Goal: Information Seeking & Learning: Check status

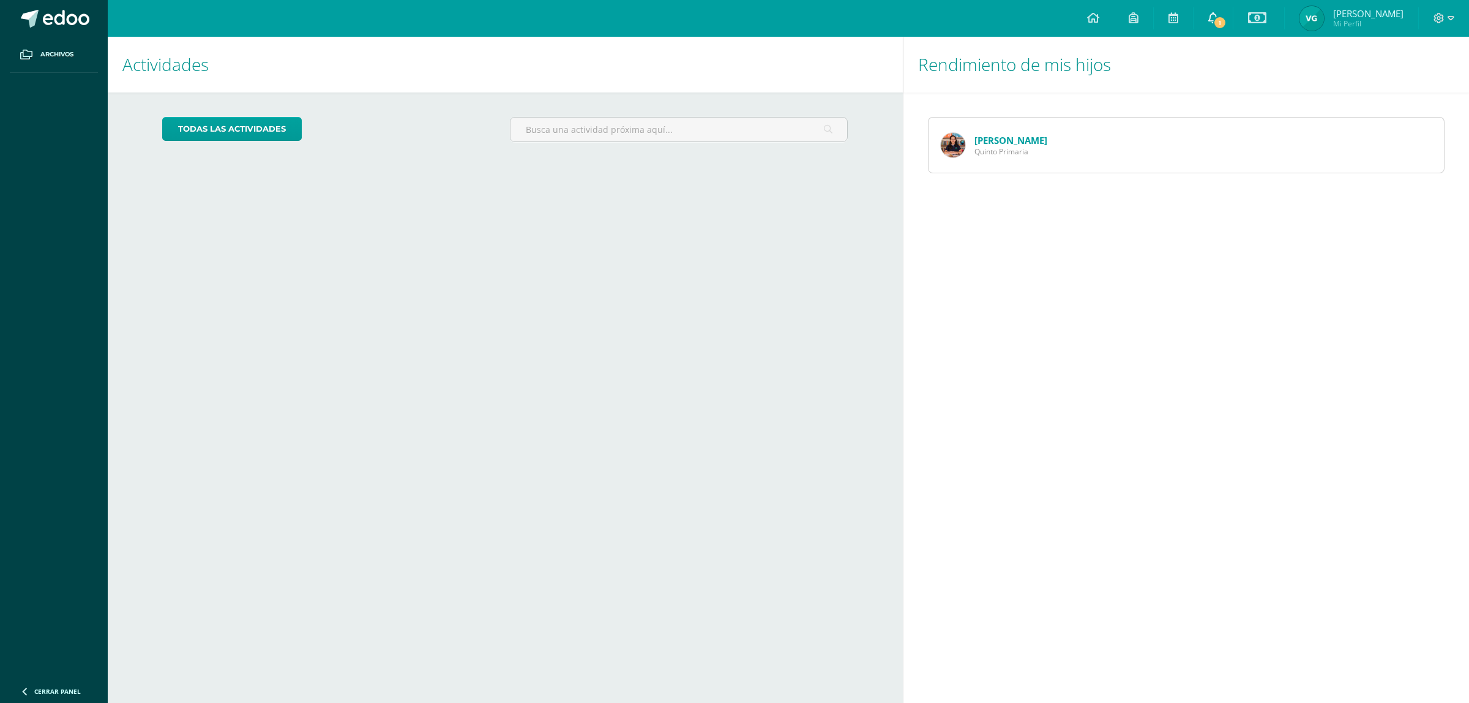
click at [1227, 26] on span "1" at bounding box center [1219, 22] width 13 height 13
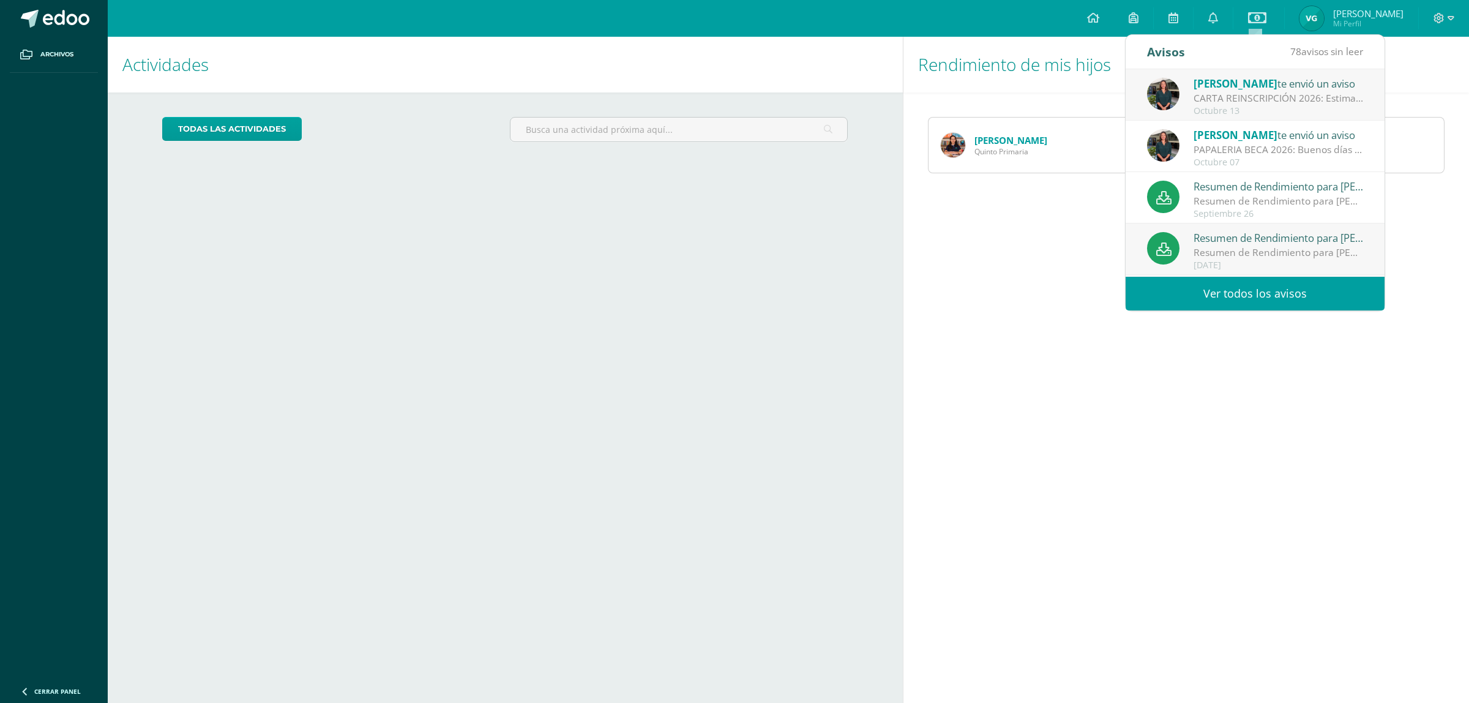
click at [1265, 99] on div "CARTA REINSCRIPCIÓN 2026: Estimados padres de familia: Estamos muy entusiasmado…" at bounding box center [1279, 98] width 170 height 14
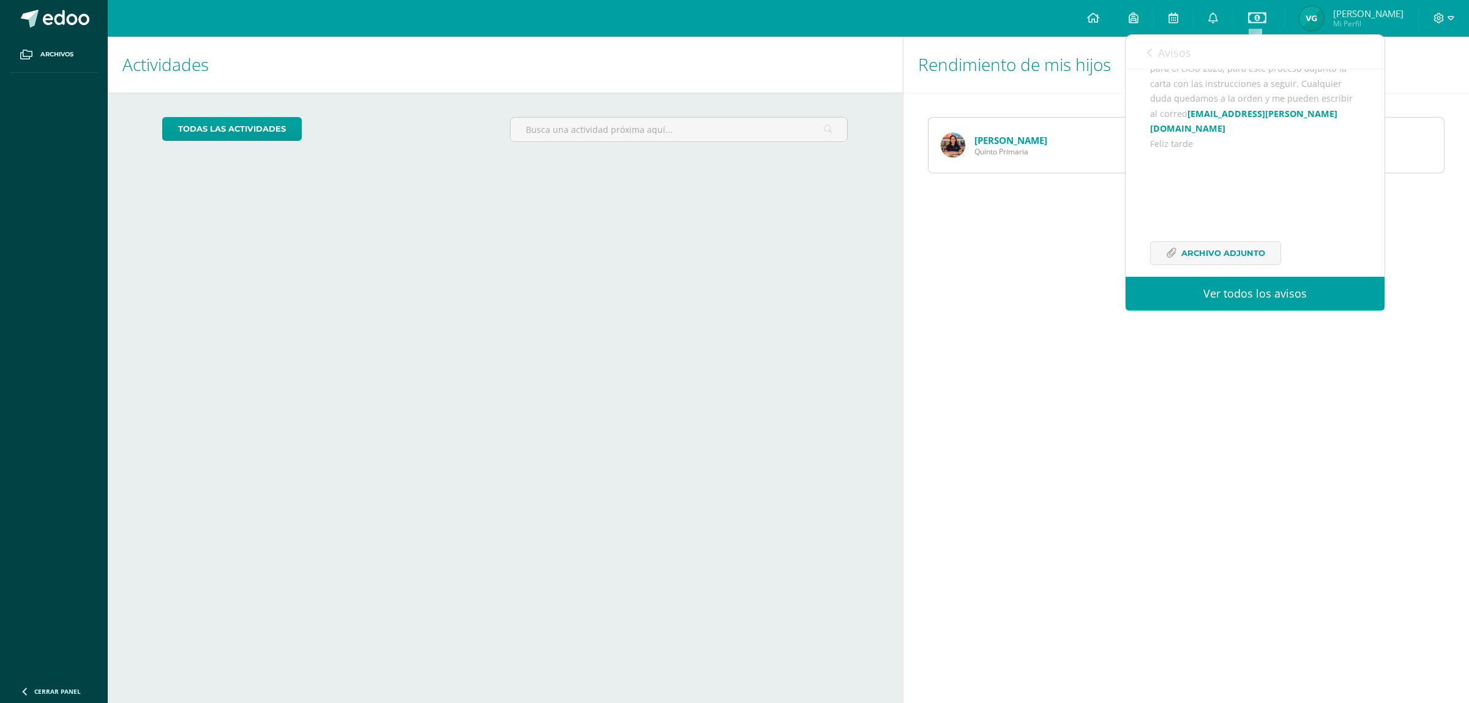
scroll to position [153, 0]
click at [1246, 293] on link "Ver todos los avisos" at bounding box center [1255, 294] width 259 height 34
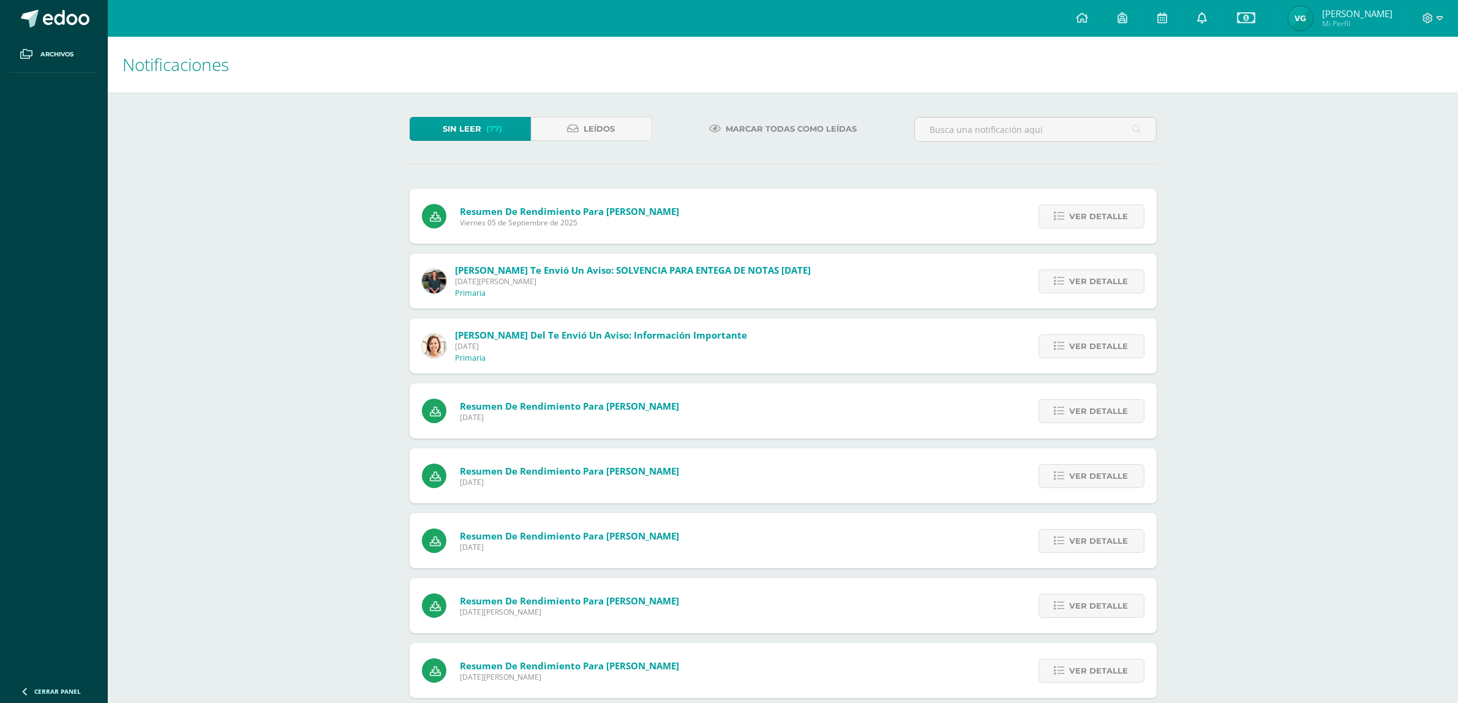
click at [1207, 23] on icon at bounding box center [1202, 17] width 10 height 11
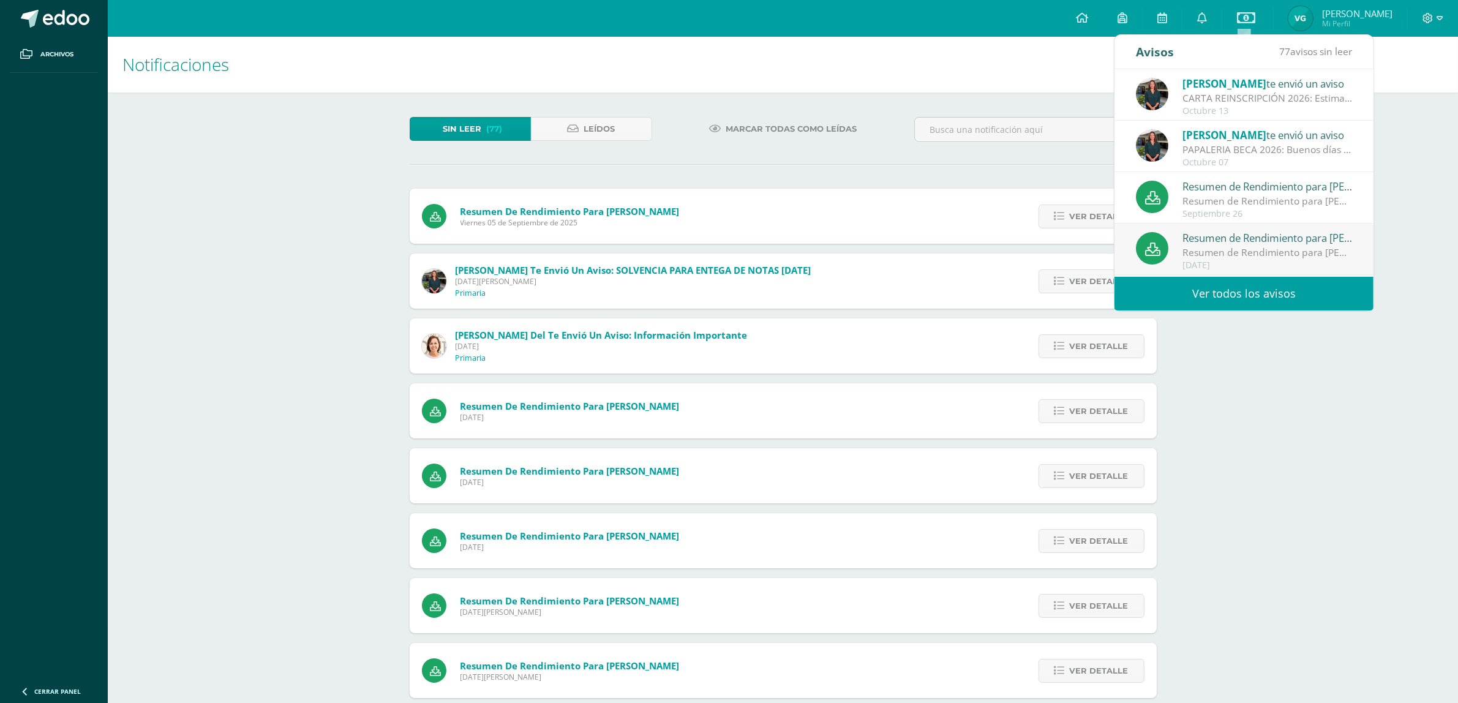
click at [1202, 98] on div "CARTA REINSCRIPCIÓN 2026: Estimados padres de familia: Estamos muy entusiasmado…" at bounding box center [1267, 98] width 170 height 14
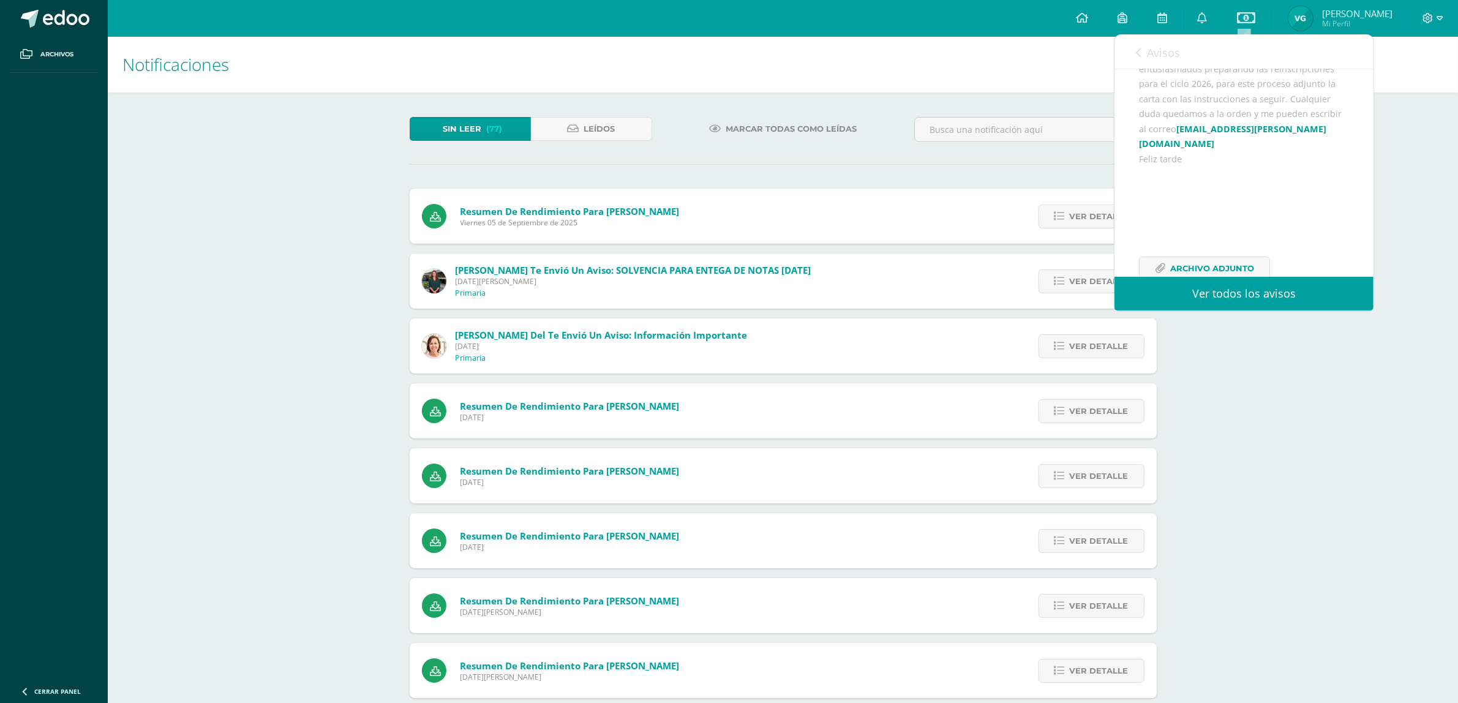
scroll to position [228, 0]
click at [1208, 234] on span "Archivo Adjunto" at bounding box center [1212, 237] width 84 height 23
click at [1221, 16] on link at bounding box center [1201, 18] width 39 height 37
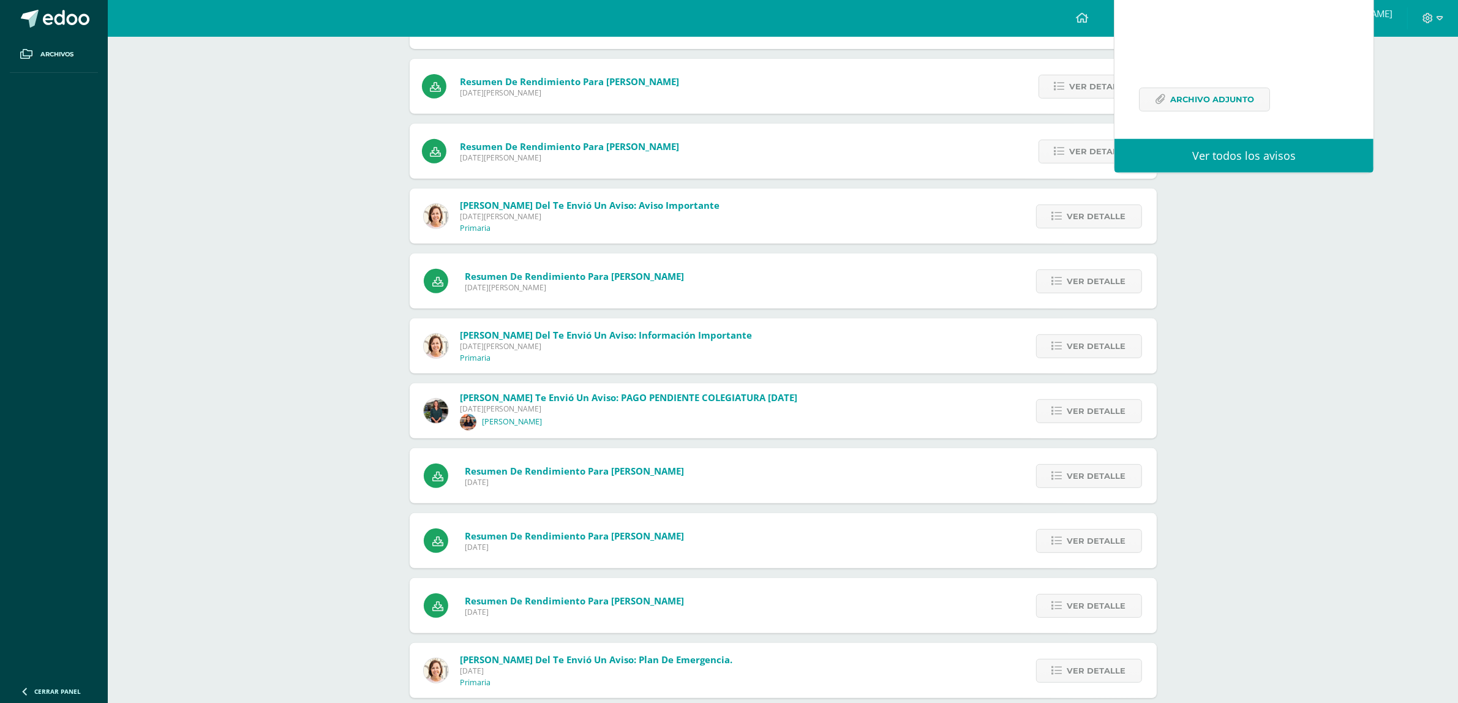
scroll to position [819, 0]
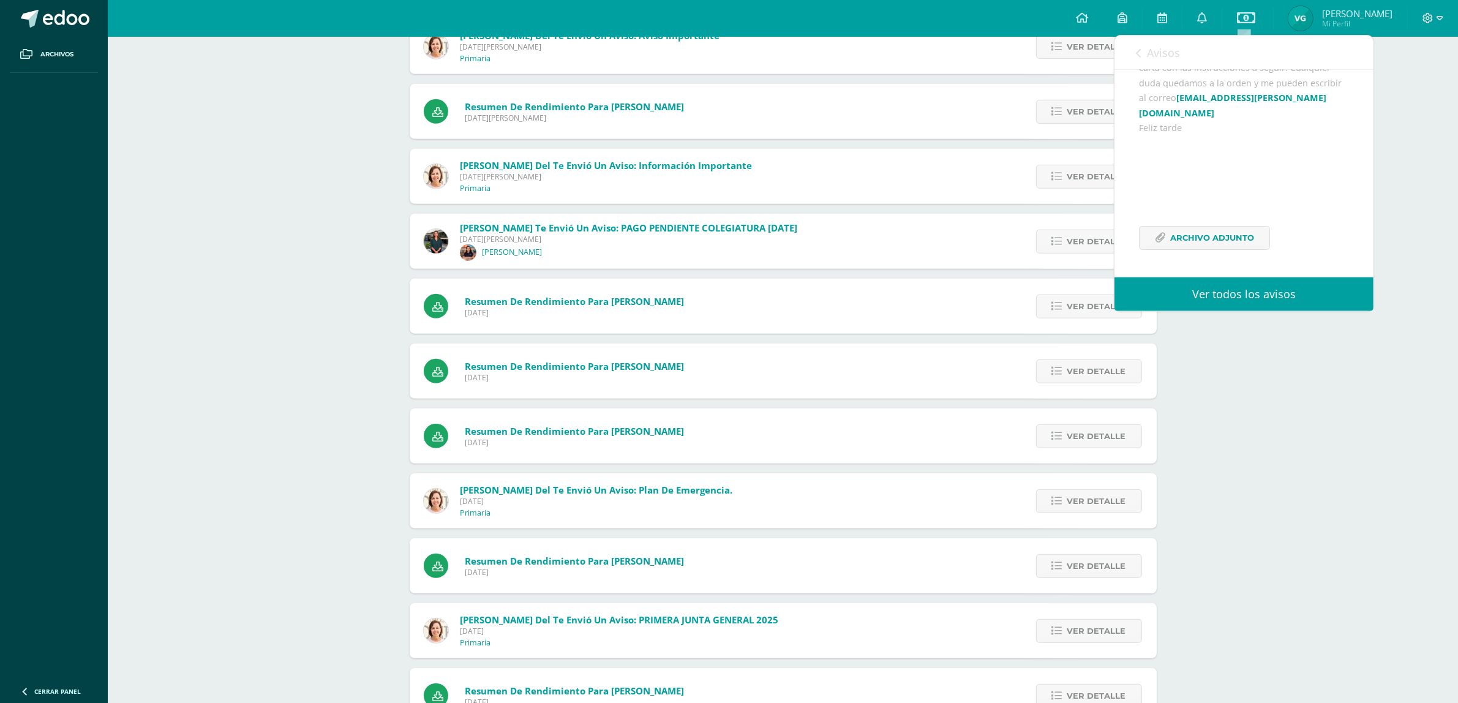
click at [1287, 296] on link "Ver todos los avisos" at bounding box center [1243, 294] width 259 height 34
click at [1409, 523] on div "Notificaciones Sin leer (77) Leídos Marcar todas como leídas Resumen de Rendimi…" at bounding box center [783, 285] width 1350 height 2135
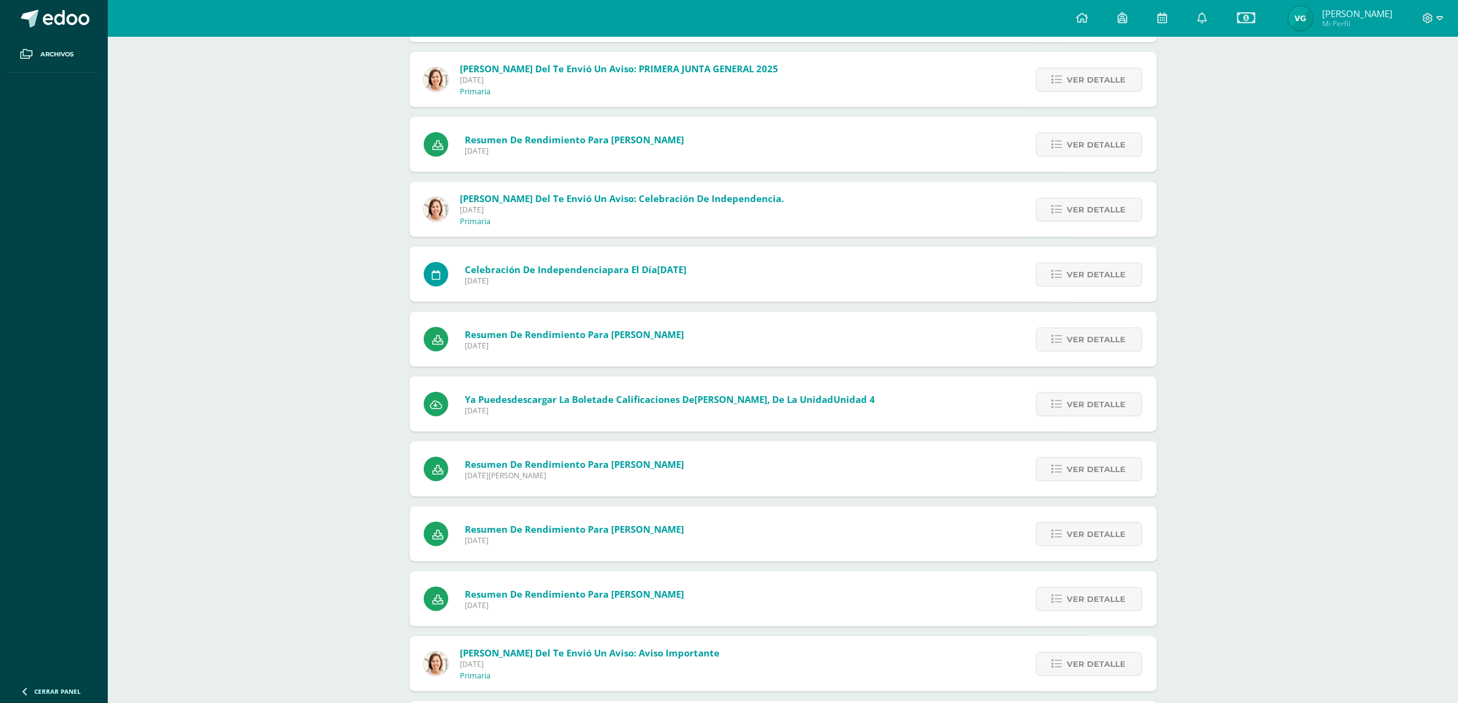
scroll to position [1406, 0]
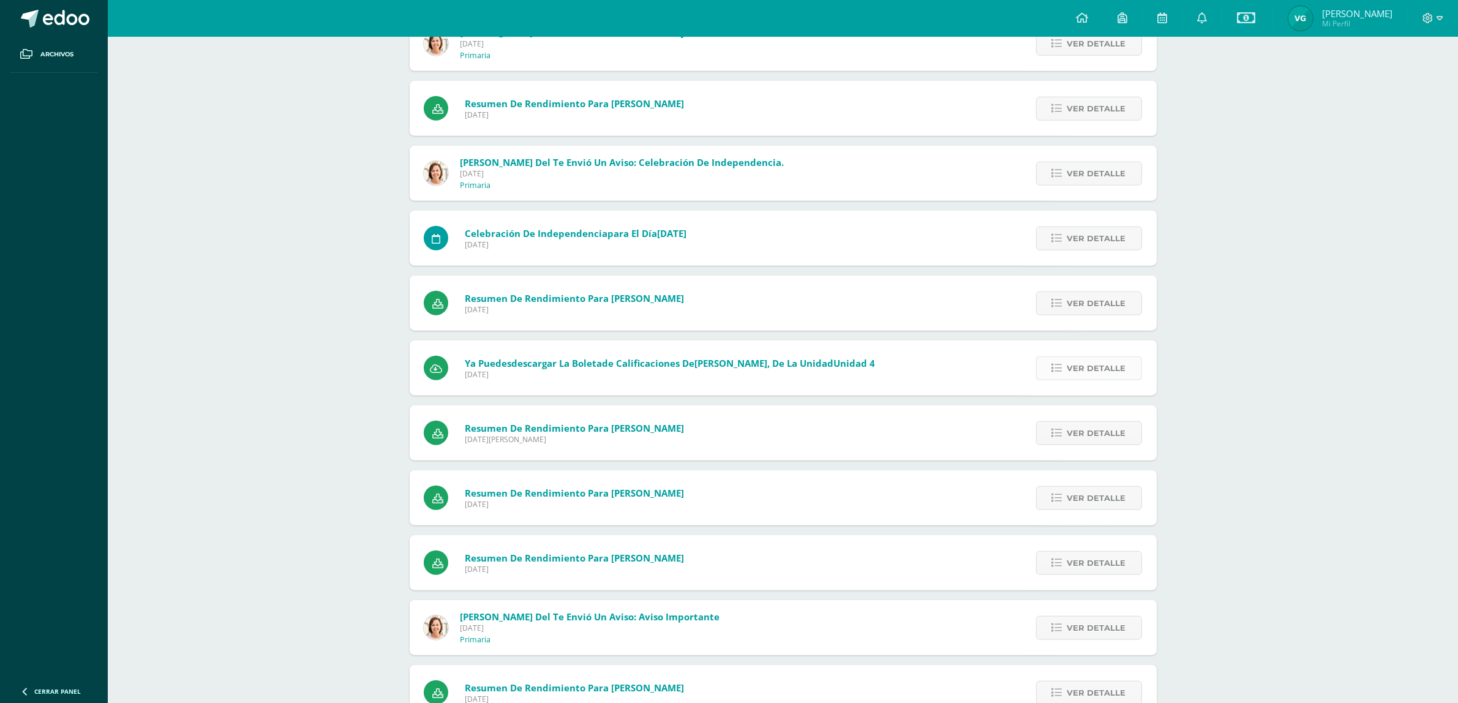
click at [1067, 373] on link "Ver detalle" at bounding box center [1089, 368] width 106 height 24
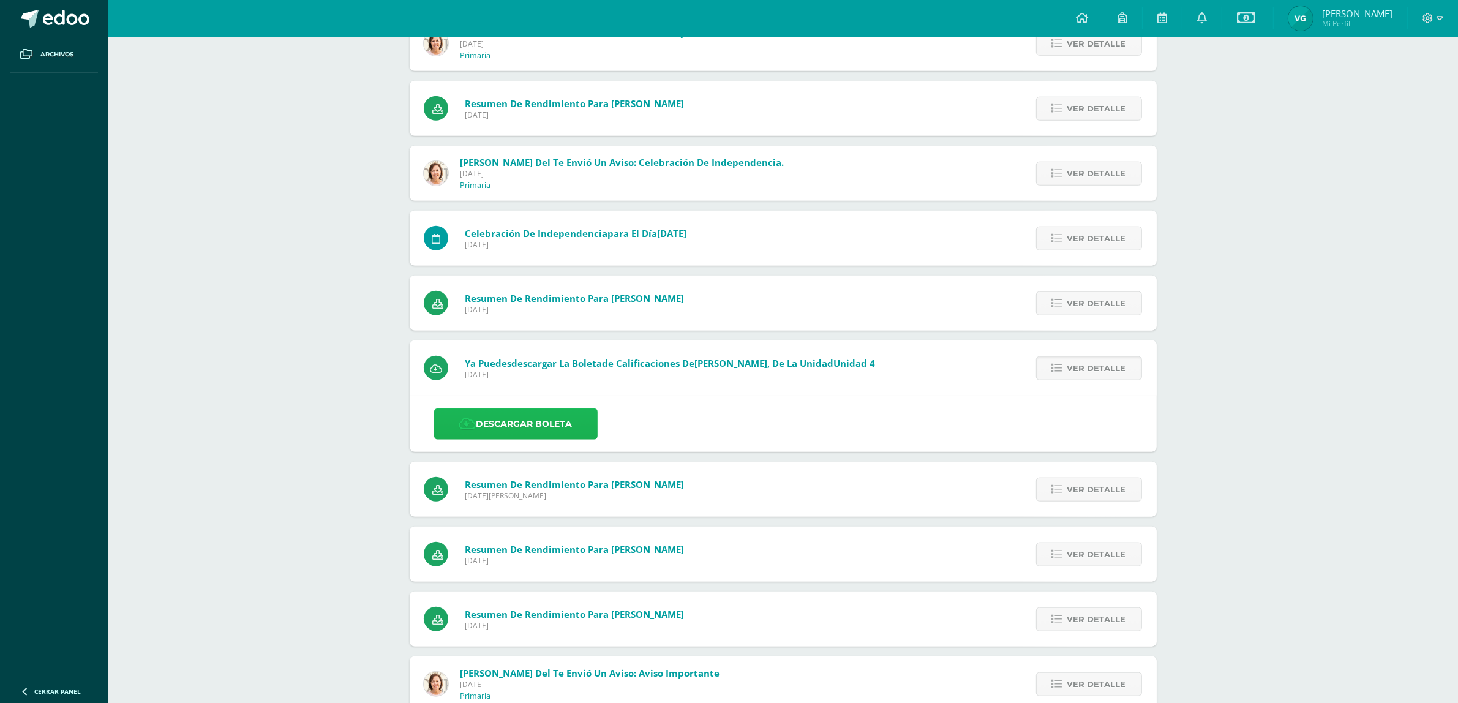
click at [534, 421] on link "Descargar boleta" at bounding box center [515, 423] width 163 height 31
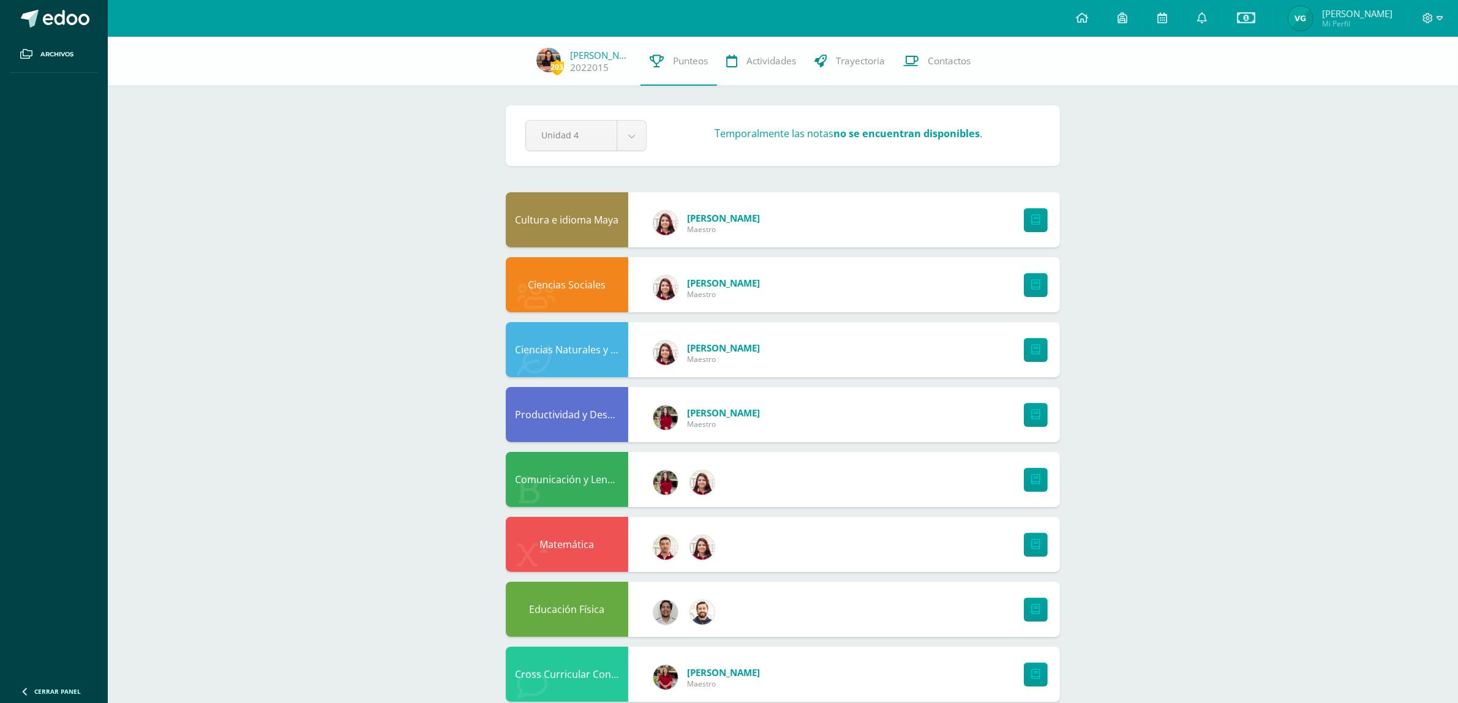
click at [947, 144] on div "Temporalmente las notas no se encuentran disponibles ." at bounding box center [848, 136] width 394 height 18
click at [677, 58] on span "Punteos" at bounding box center [690, 60] width 35 height 13
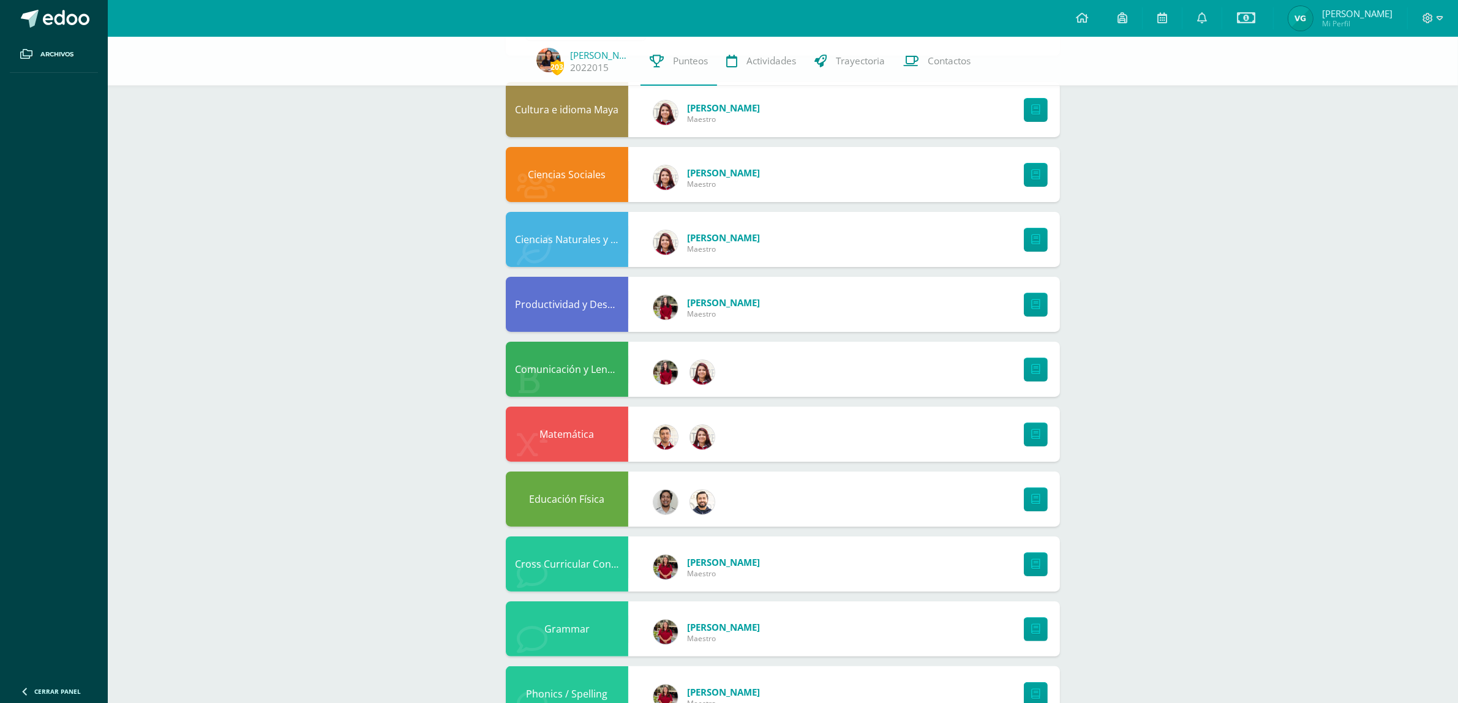
scroll to position [153, 0]
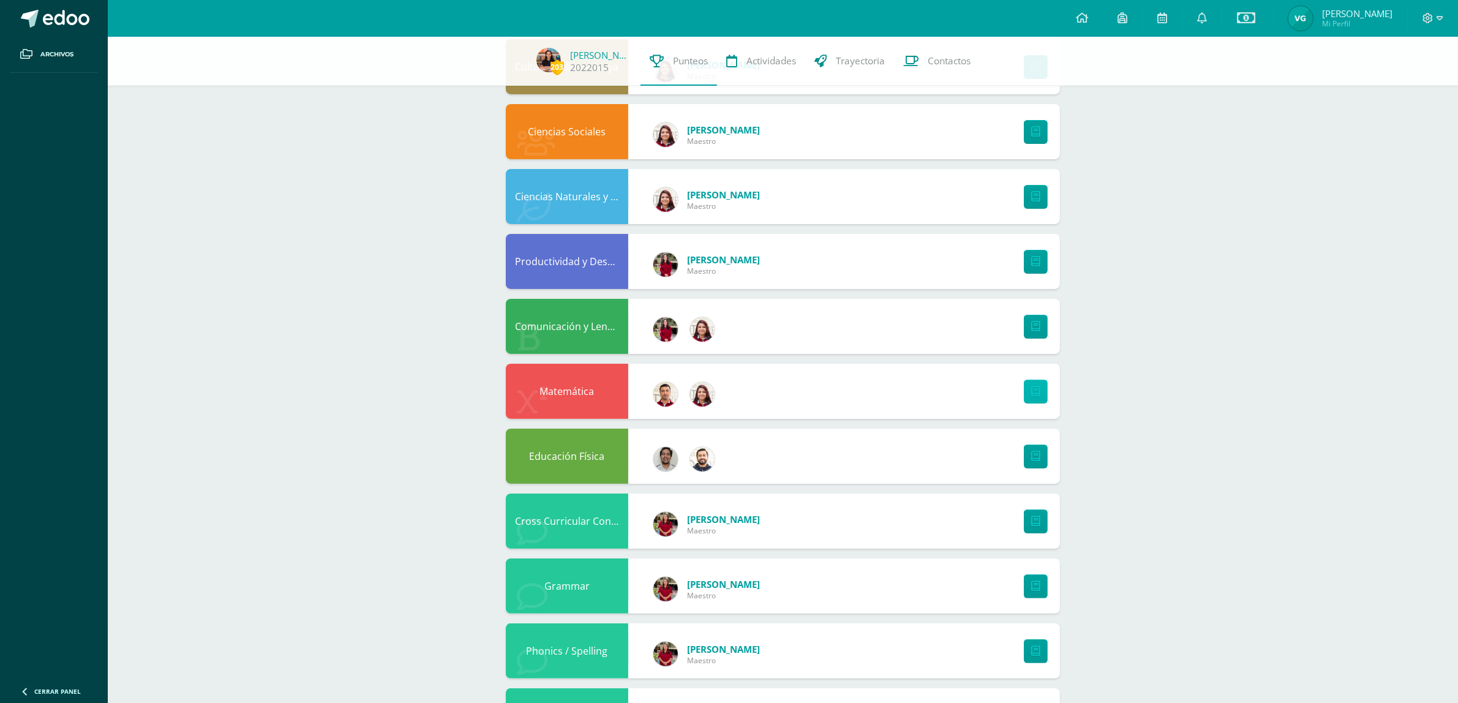
click at [1026, 384] on link at bounding box center [1036, 392] width 24 height 24
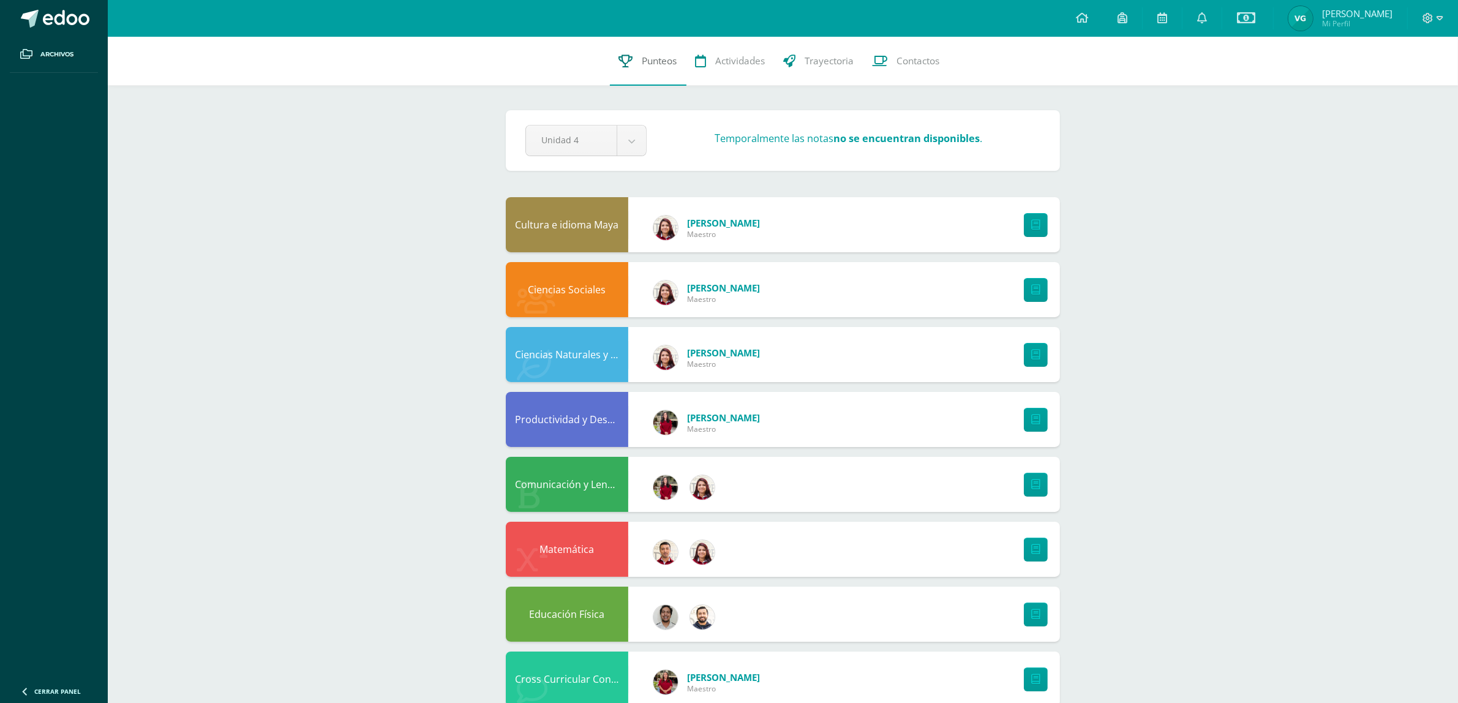
click at [655, 60] on span "Punteos" at bounding box center [659, 60] width 35 height 13
click at [631, 143] on body "Archivos Cerrar panel Configuración Cerrar sesión [PERSON_NAME] Mi Perfil Estad…" at bounding box center [729, 625] width 1458 height 1250
click at [579, 130] on body "Archivos Cerrar panel Configuración Cerrar sesión [PERSON_NAME] Mi Perfil Estad…" at bounding box center [729, 625] width 1458 height 1250
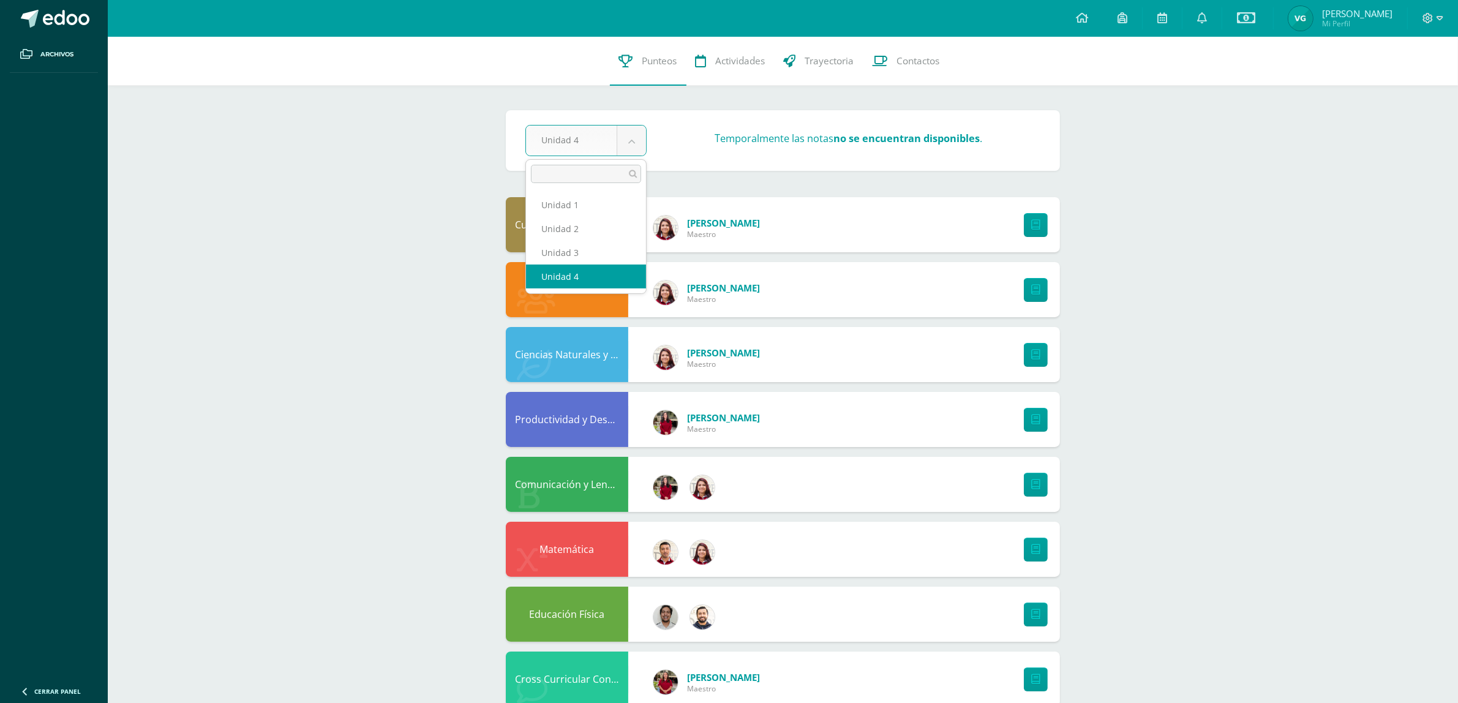
click at [599, 133] on body "Archivos Cerrar panel Configuración Cerrar sesión [PERSON_NAME] Mi Perfil Estad…" at bounding box center [729, 625] width 1458 height 1250
select select "Unidad 3"
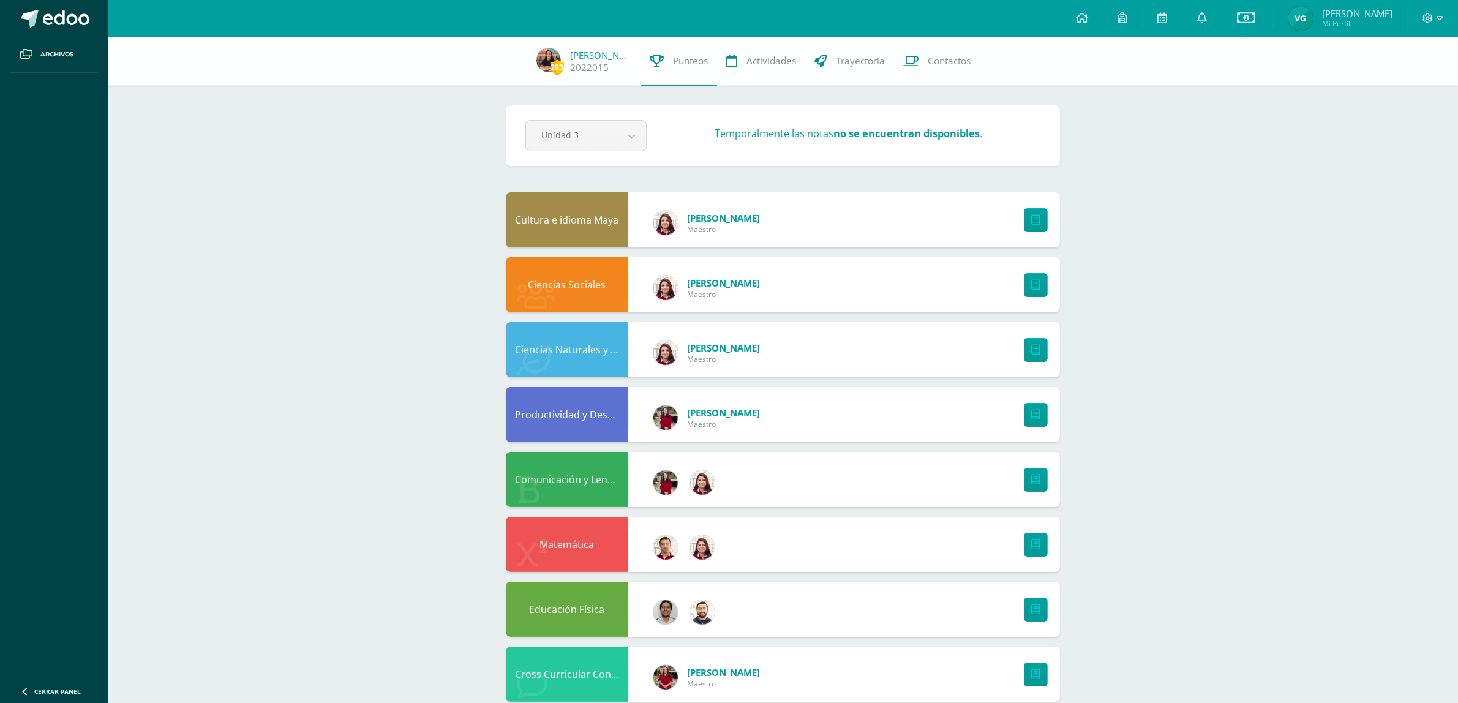
click at [1378, 25] on span "Mi Perfil" at bounding box center [1357, 23] width 70 height 10
